Goal: Use online tool/utility: Utilize a website feature to perform a specific function

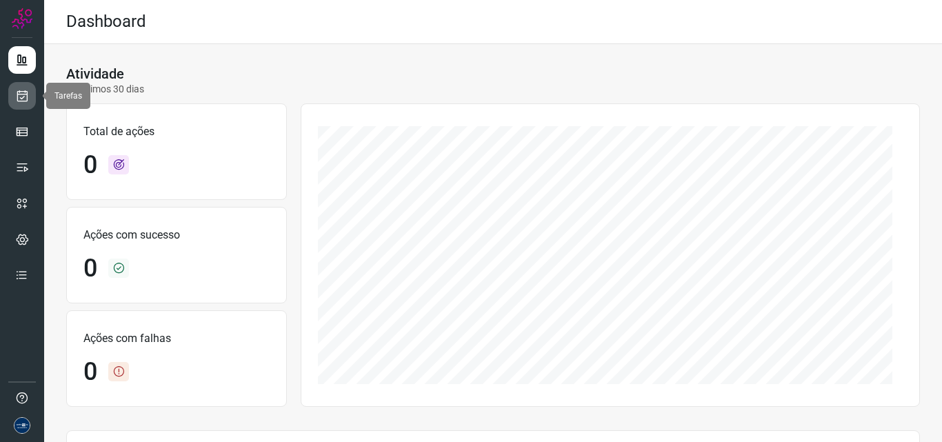
click at [20, 97] on icon at bounding box center [22, 96] width 14 height 14
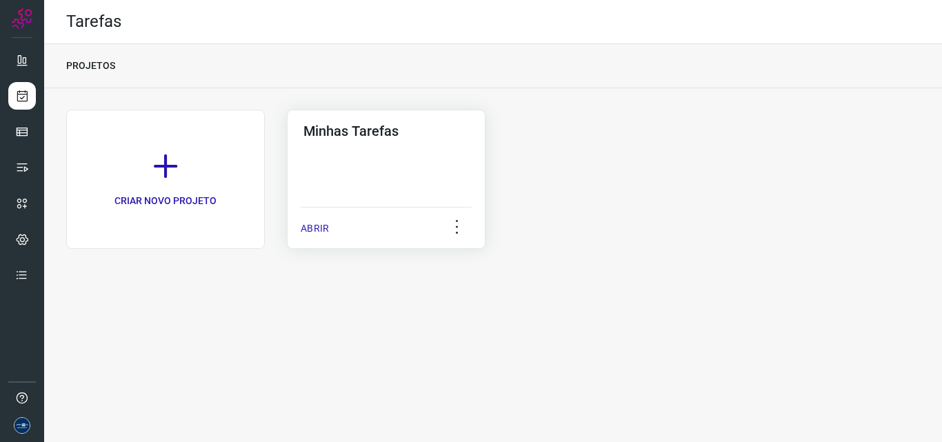
click at [315, 232] on p "ABRIR" at bounding box center [315, 228] width 28 height 14
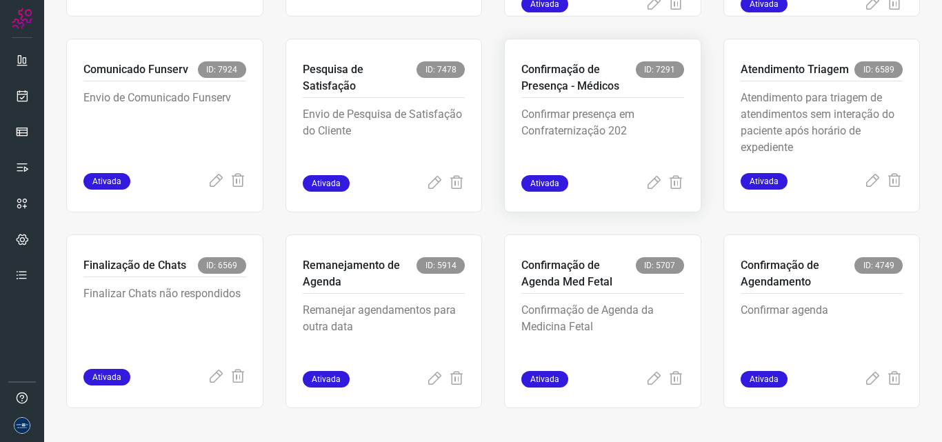
scroll to position [268, 0]
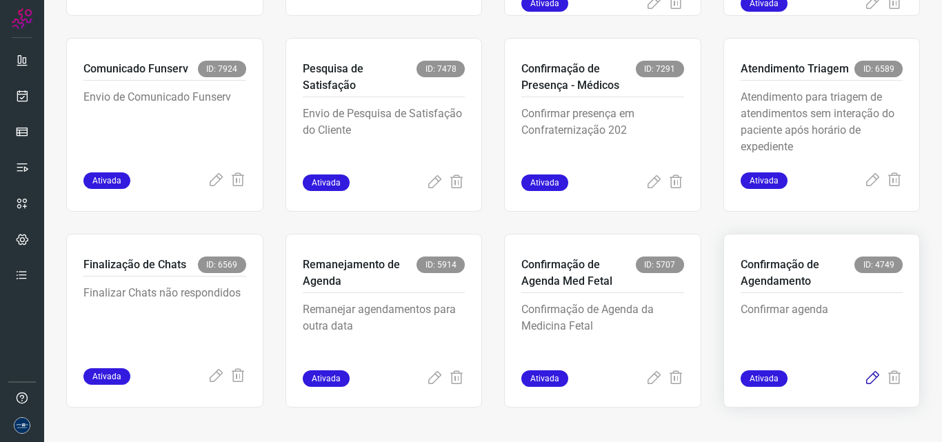
click at [865, 381] on icon at bounding box center [873, 379] width 17 height 17
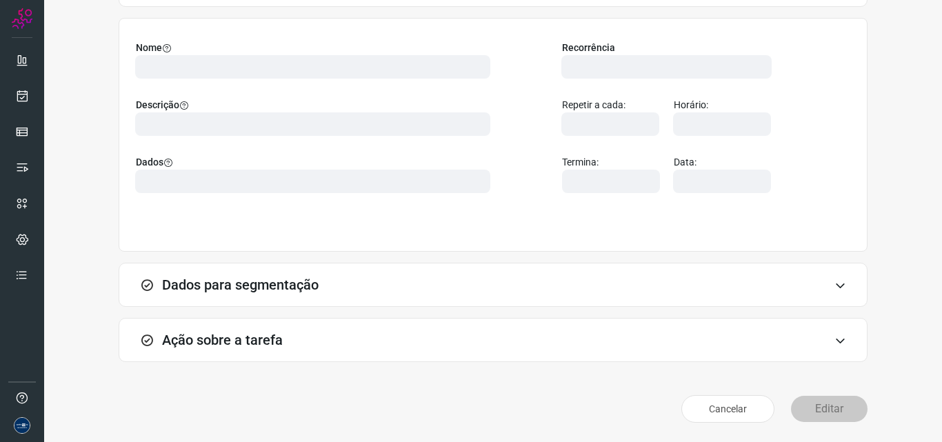
scroll to position [97, 0]
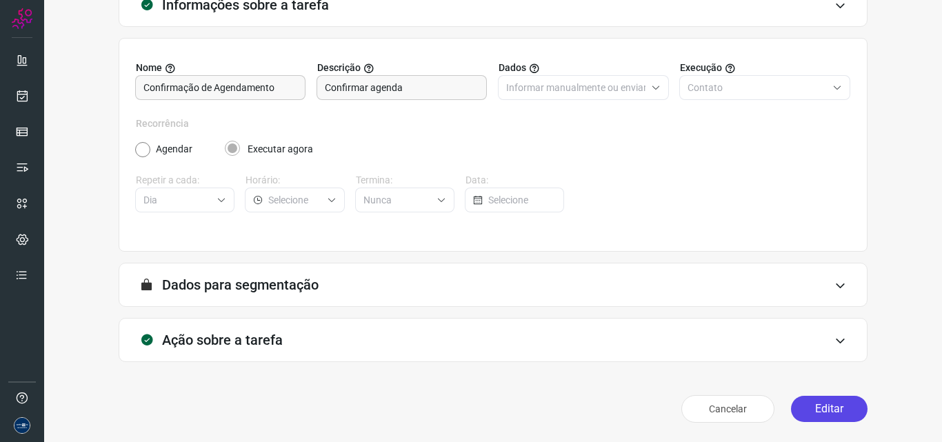
click at [822, 413] on button "Editar" at bounding box center [829, 409] width 77 height 26
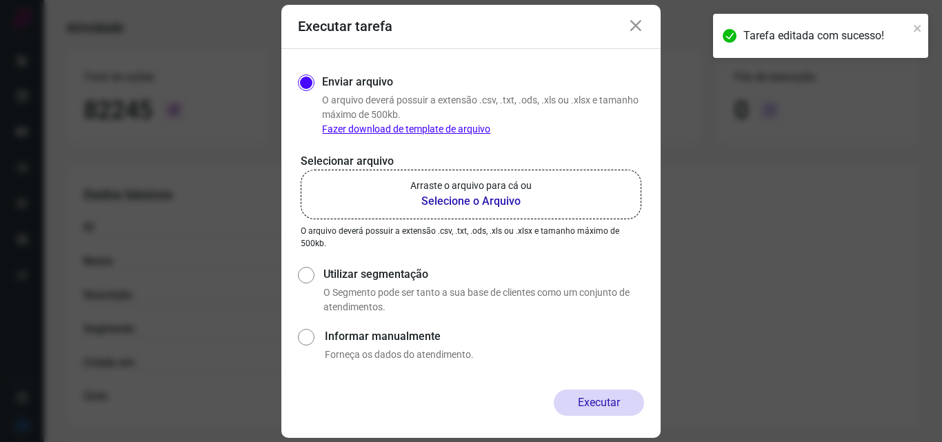
click at [482, 195] on b "Selecione o Arquivo" at bounding box center [471, 201] width 121 height 17
click at [0, 0] on input "Arraste o arquivo para cá ou Selecione o Arquivo" at bounding box center [0, 0] width 0 height 0
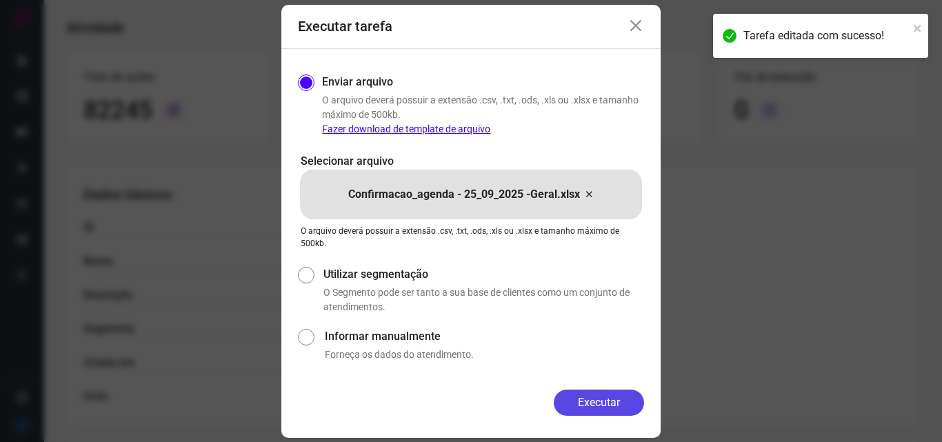
click at [611, 402] on button "Executar" at bounding box center [599, 403] width 90 height 26
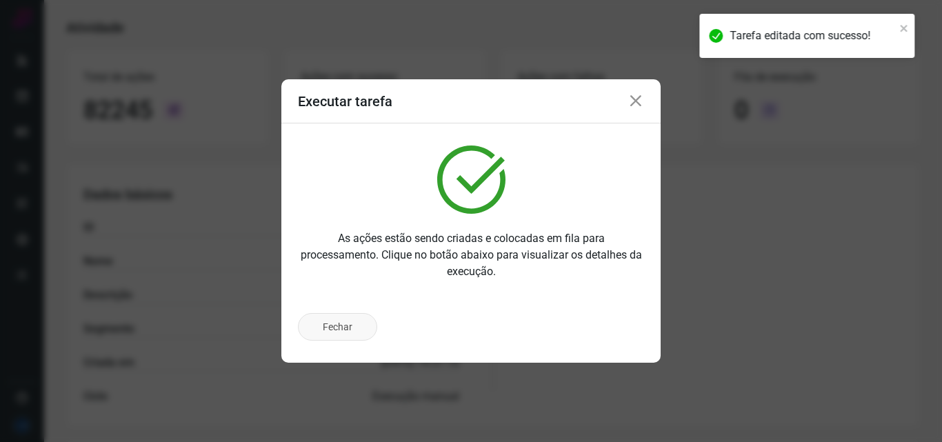
click at [342, 331] on button "Fechar" at bounding box center [337, 327] width 79 height 28
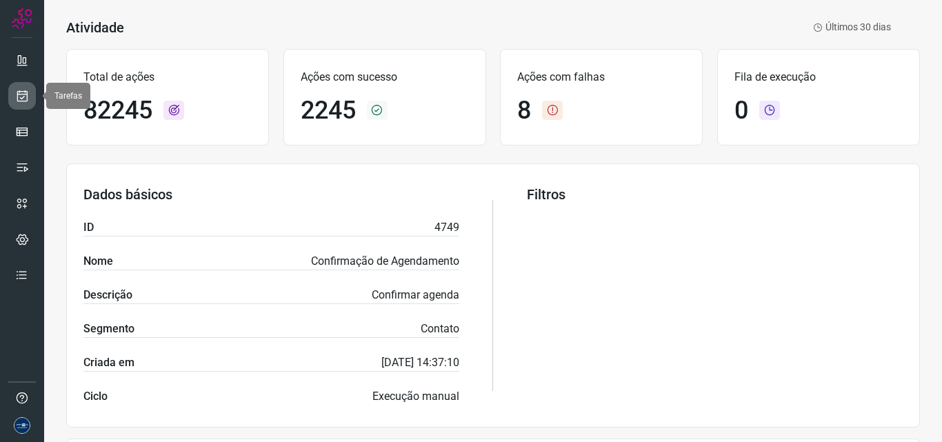
click at [22, 97] on icon at bounding box center [22, 96] width 14 height 14
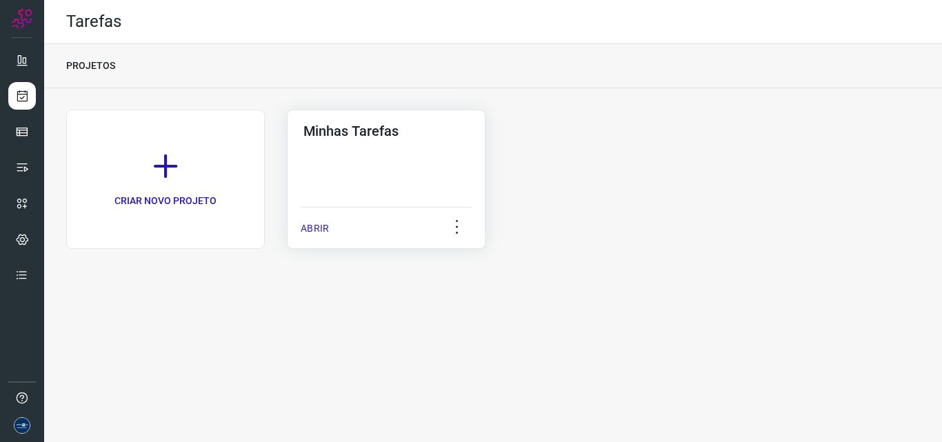
click at [302, 226] on p "ABRIR" at bounding box center [315, 228] width 28 height 14
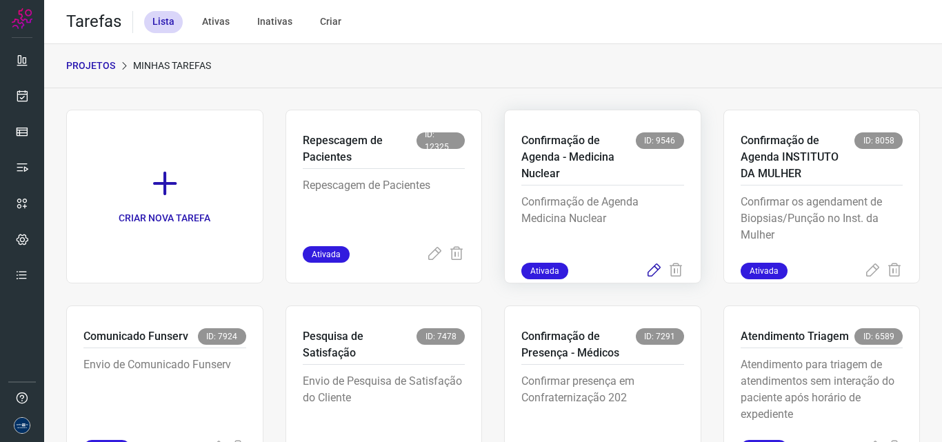
click at [646, 267] on icon at bounding box center [654, 271] width 17 height 17
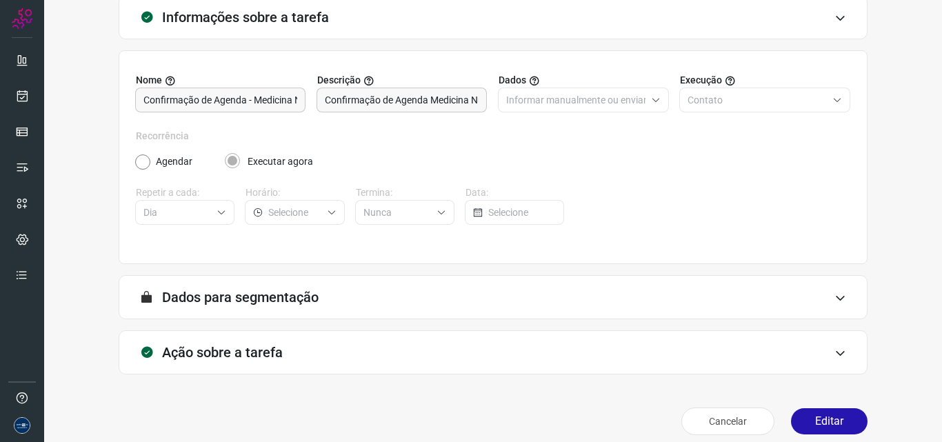
scroll to position [97, 0]
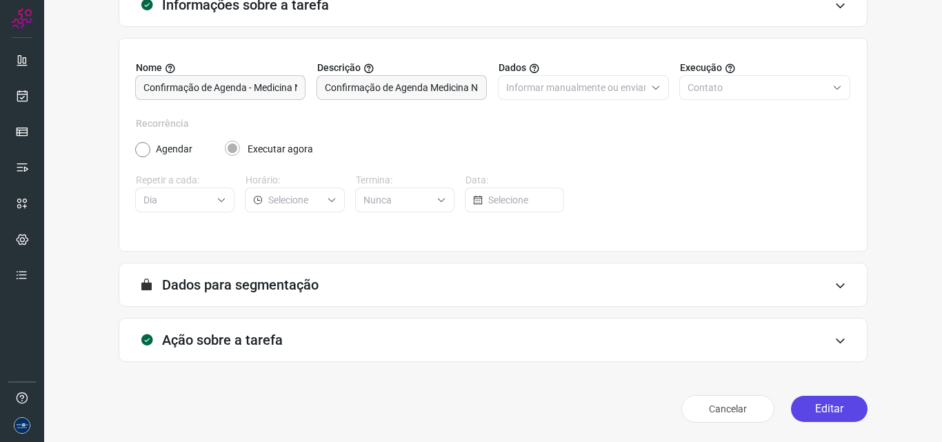
click at [827, 399] on button "Editar" at bounding box center [829, 409] width 77 height 26
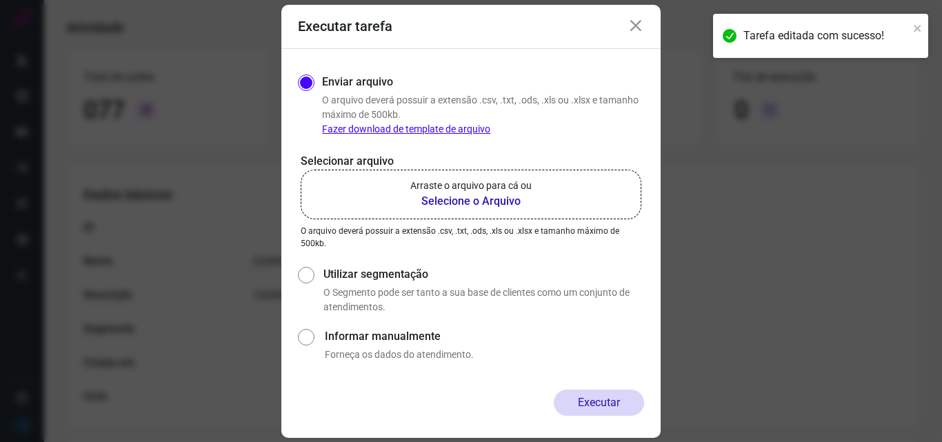
click at [479, 181] on p "Arraste o arquivo para cá ou" at bounding box center [471, 186] width 121 height 14
click at [0, 0] on input "Arraste o arquivo para cá ou Selecione o Arquivo" at bounding box center [0, 0] width 0 height 0
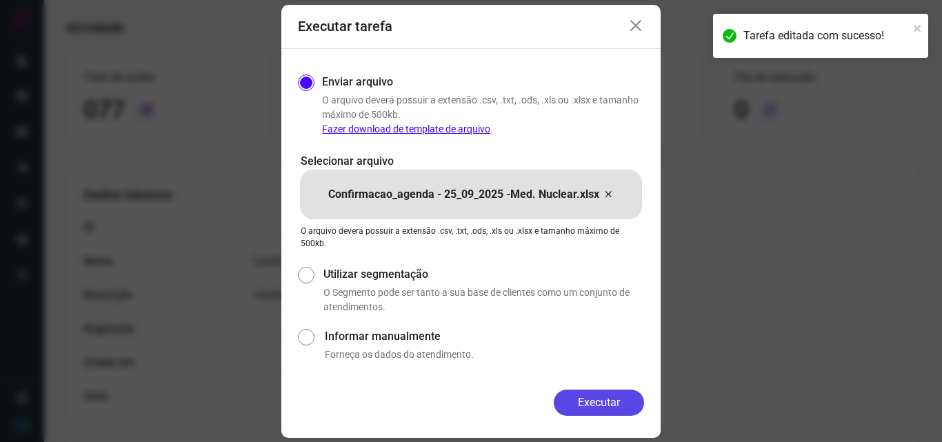
click at [598, 404] on button "Executar" at bounding box center [599, 403] width 90 height 26
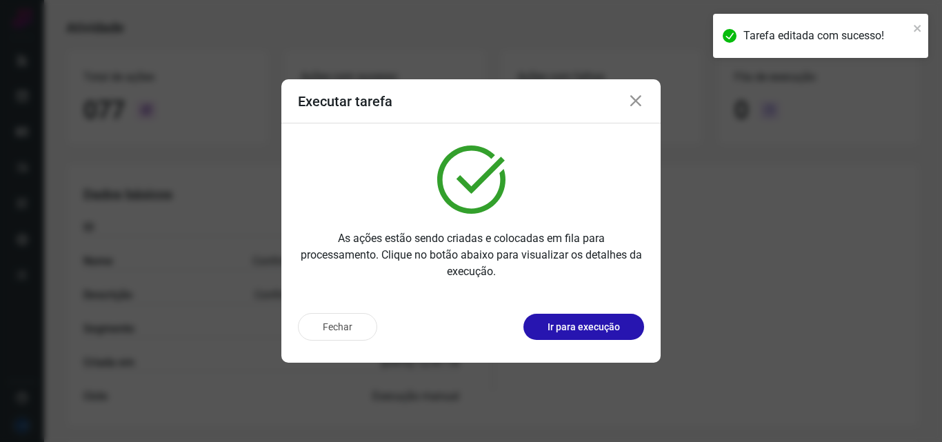
click at [634, 99] on icon at bounding box center [636, 101] width 17 height 17
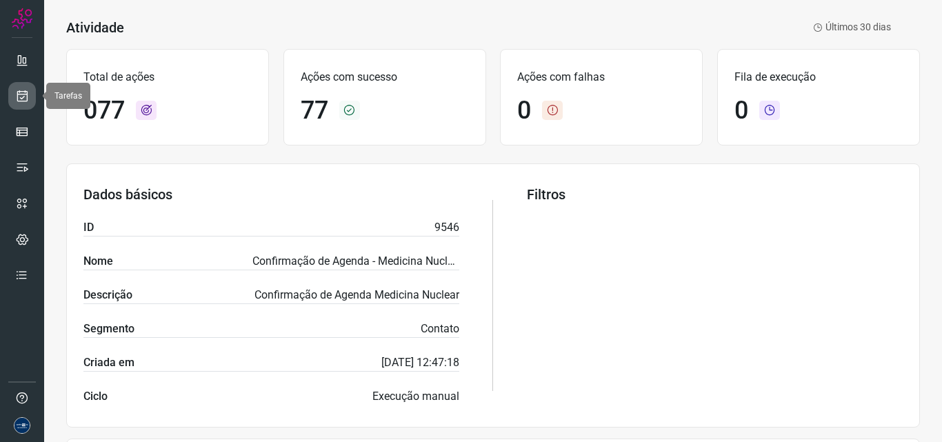
click at [23, 86] on link at bounding box center [22, 96] width 28 height 28
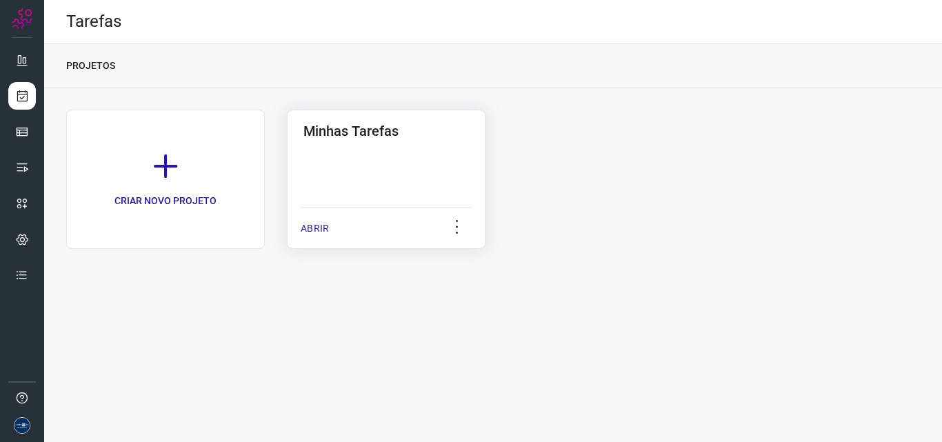
click at [312, 227] on p "ABRIR" at bounding box center [315, 228] width 28 height 14
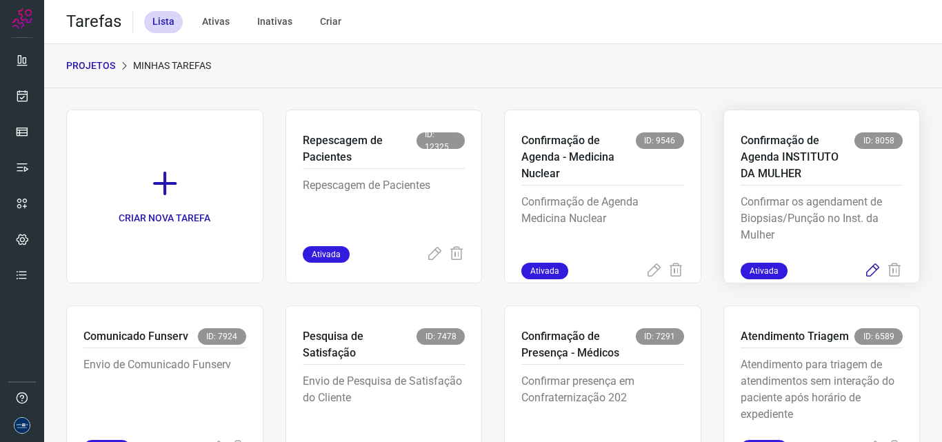
click at [865, 269] on icon at bounding box center [873, 271] width 17 height 17
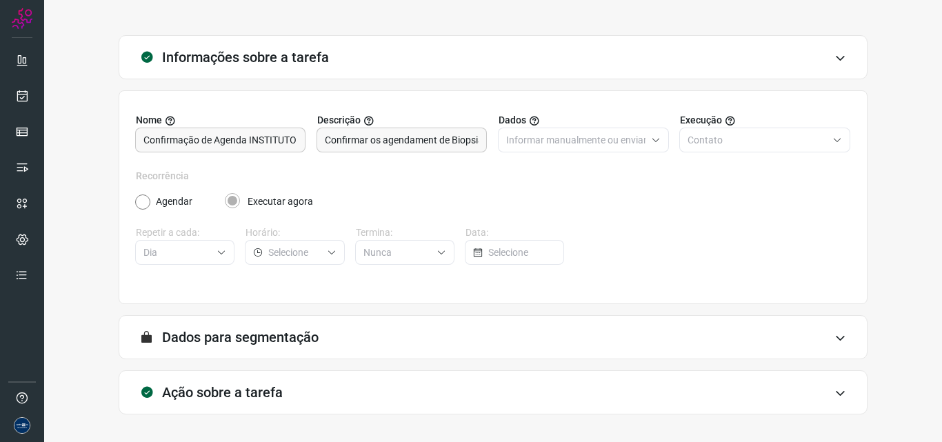
scroll to position [97, 0]
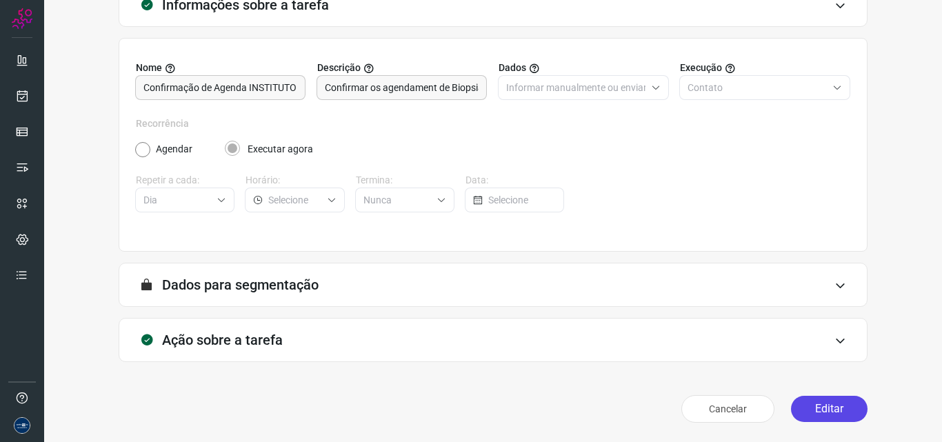
click at [817, 405] on button "Editar" at bounding box center [829, 409] width 77 height 26
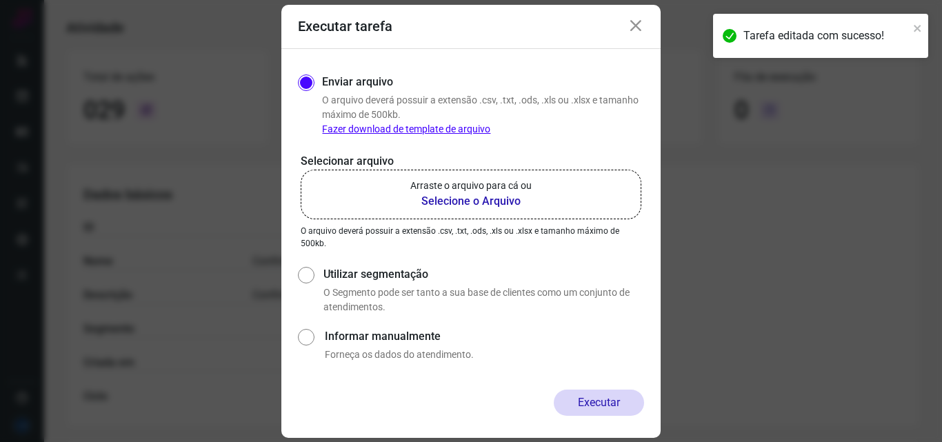
click at [469, 195] on b "Selecione o Arquivo" at bounding box center [471, 201] width 121 height 17
click at [0, 0] on input "Arraste o arquivo para cá ou Selecione o Arquivo" at bounding box center [0, 0] width 0 height 0
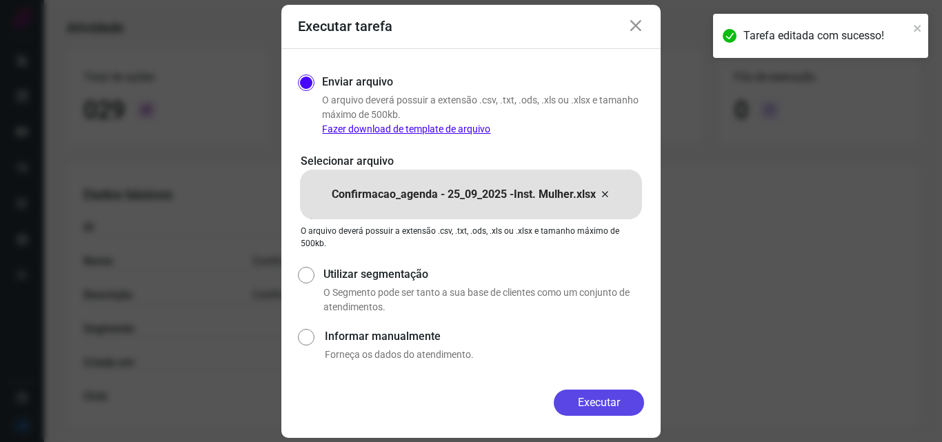
click at [592, 400] on button "Executar" at bounding box center [599, 403] width 90 height 26
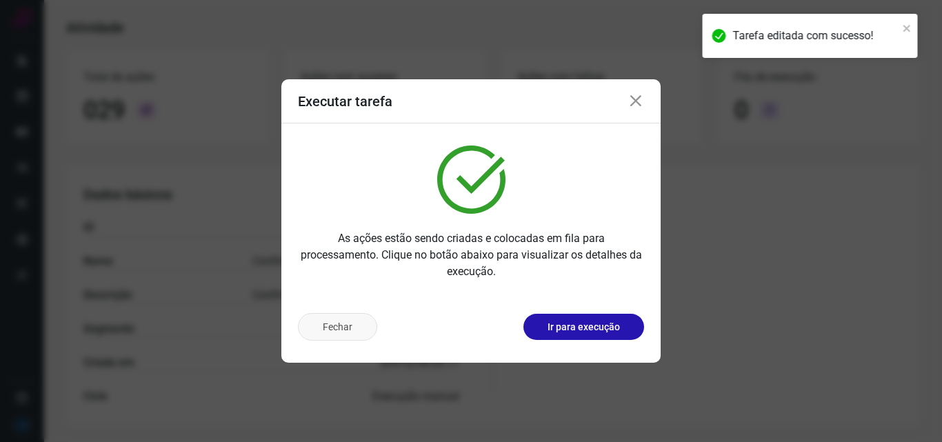
click at [337, 328] on button "Fechar" at bounding box center [337, 327] width 79 height 28
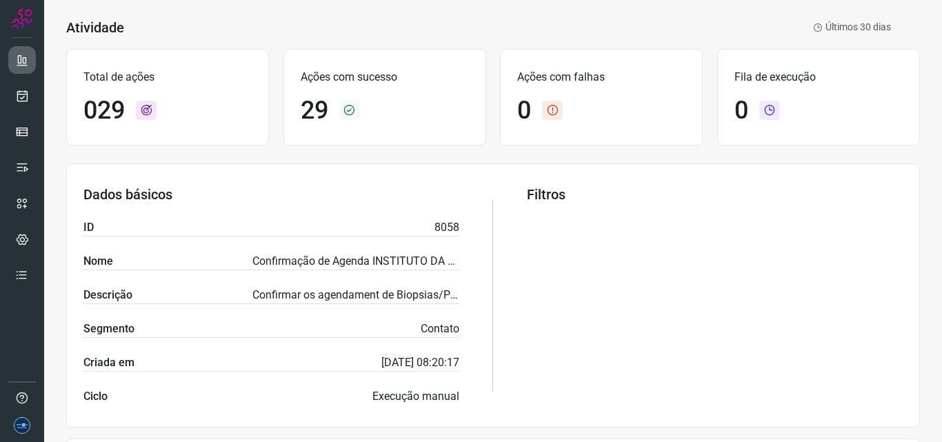
click at [23, 69] on link at bounding box center [22, 60] width 28 height 28
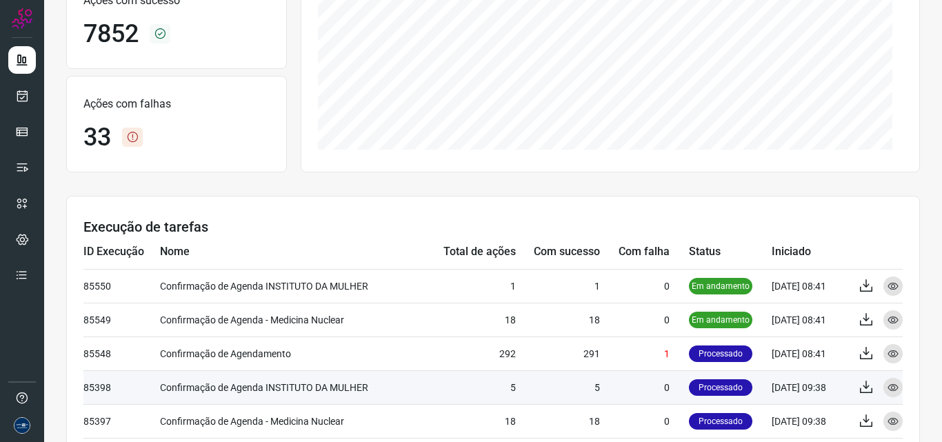
scroll to position [304, 0]
